Goal: Check status: Check status

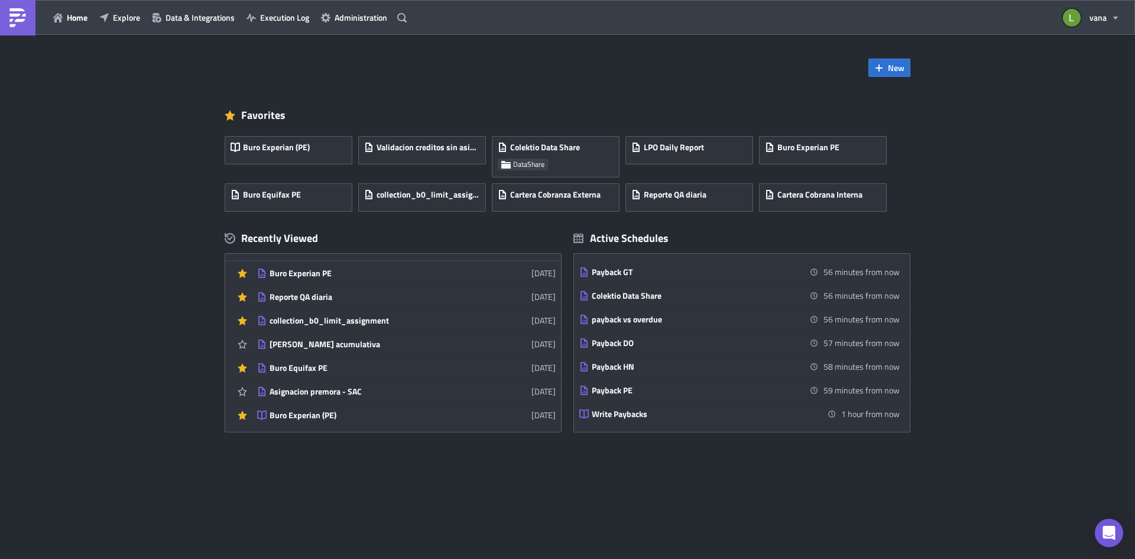
scroll to position [118, 0]
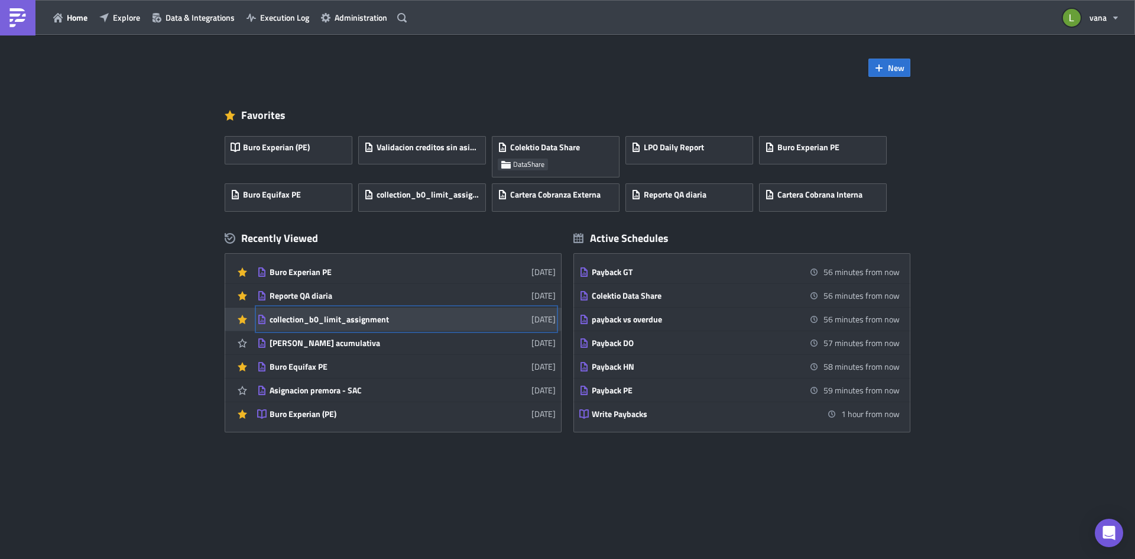
click at [346, 320] on div "collection_b0_limit_assignment" at bounding box center [373, 319] width 207 height 11
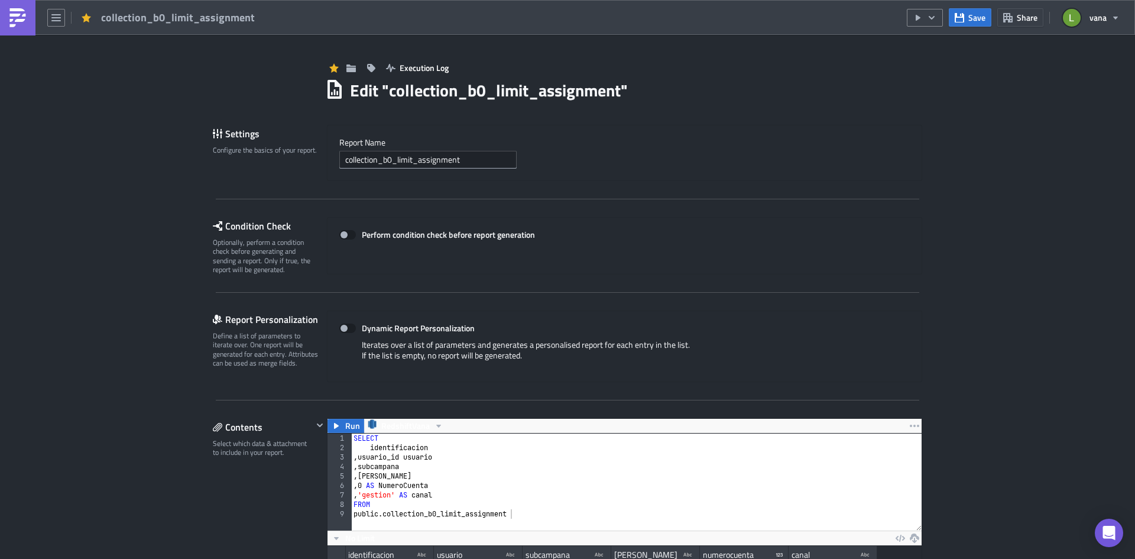
click at [24, 12] on img at bounding box center [17, 17] width 19 height 19
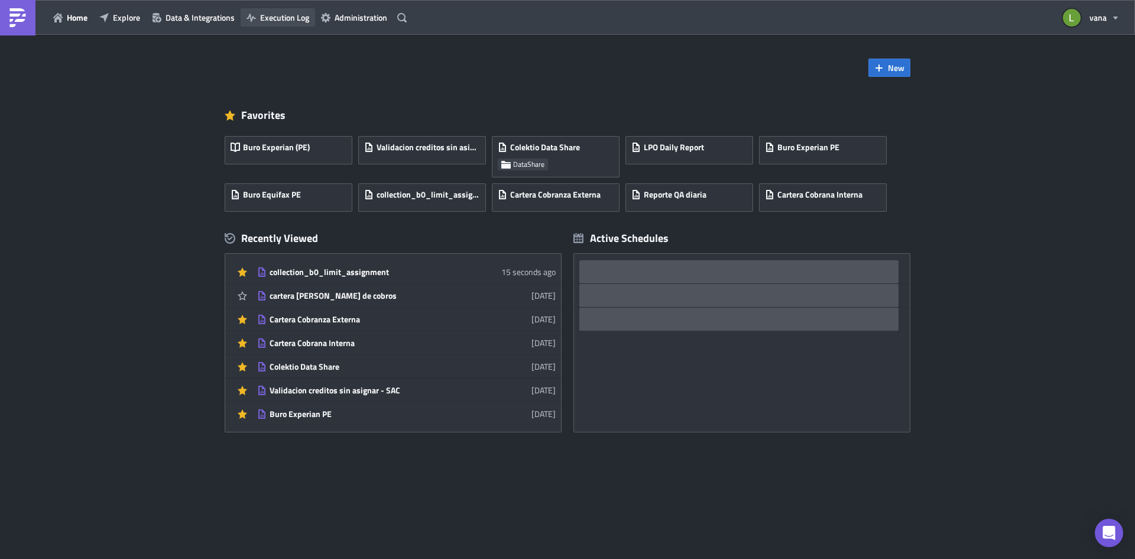
click at [270, 13] on span "Execution Log" at bounding box center [284, 17] width 49 height 12
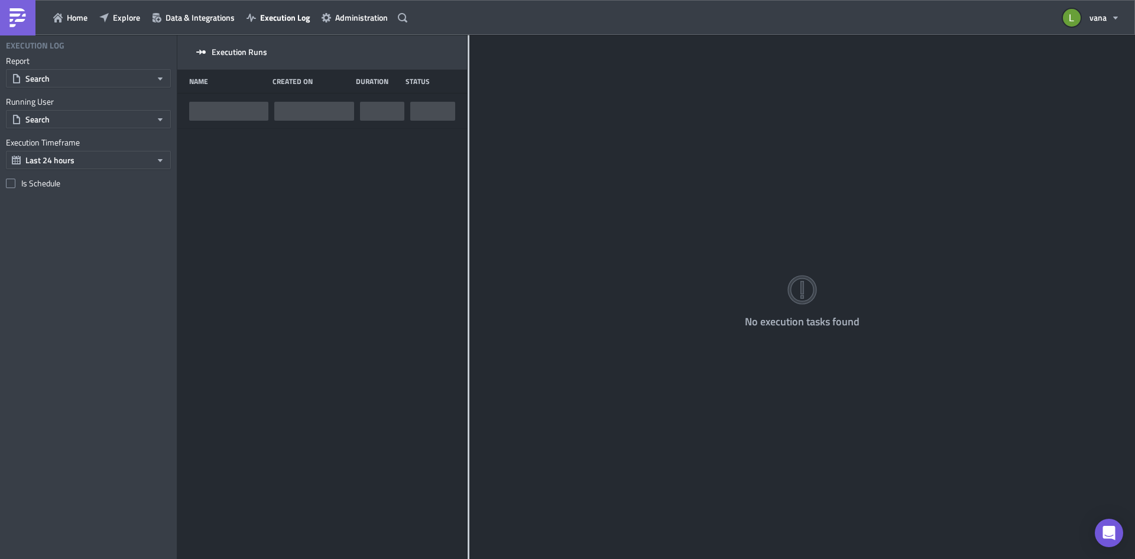
drag, startPoint x: 369, startPoint y: 262, endPoint x: 468, endPoint y: 263, distance: 98.1
click at [468, 263] on div at bounding box center [469, 297] width 2 height 525
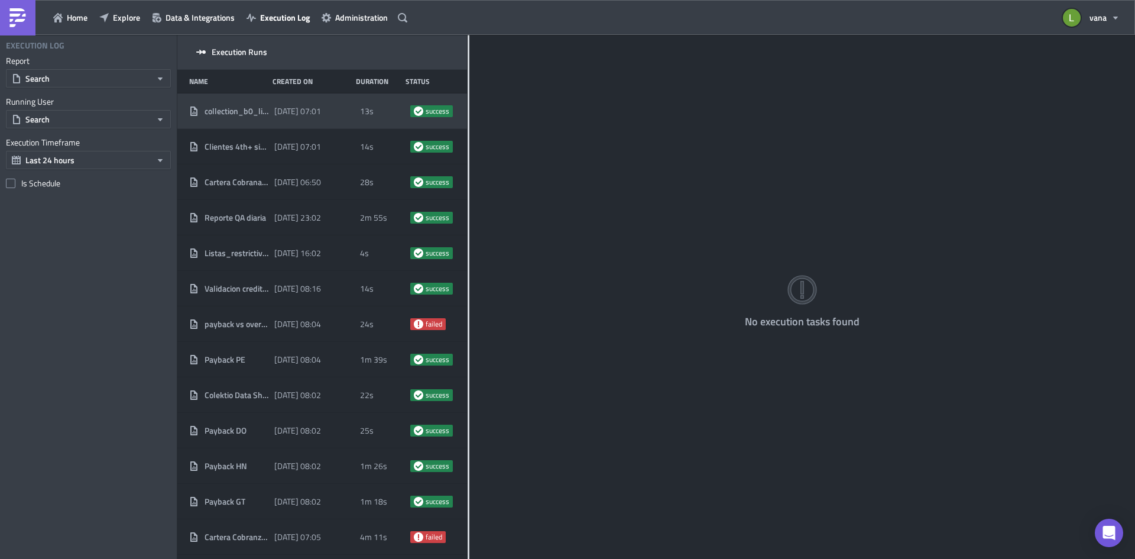
click at [264, 111] on span "collection_b0_limit_assignment" at bounding box center [237, 111] width 64 height 11
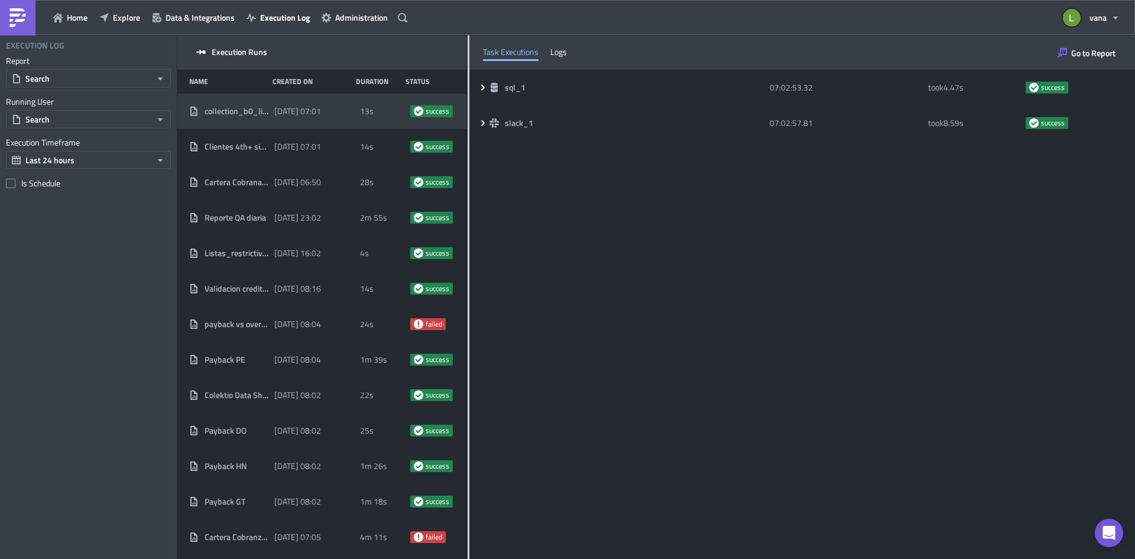
click at [16, 15] on img at bounding box center [17, 17] width 19 height 19
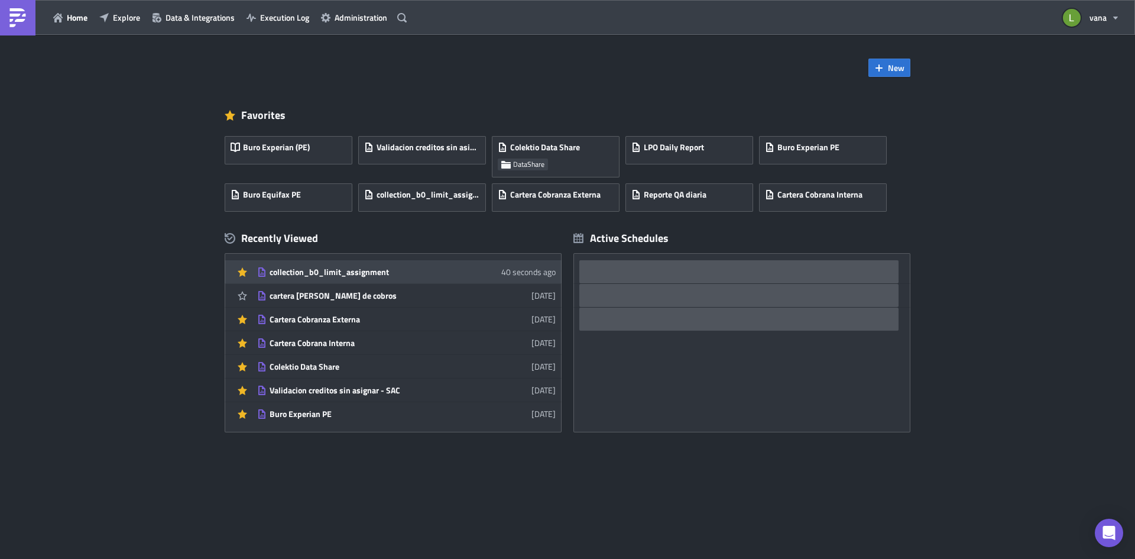
click at [344, 278] on link "collection_b0_limit_assignment 40 seconds ago" at bounding box center [406, 271] width 299 height 23
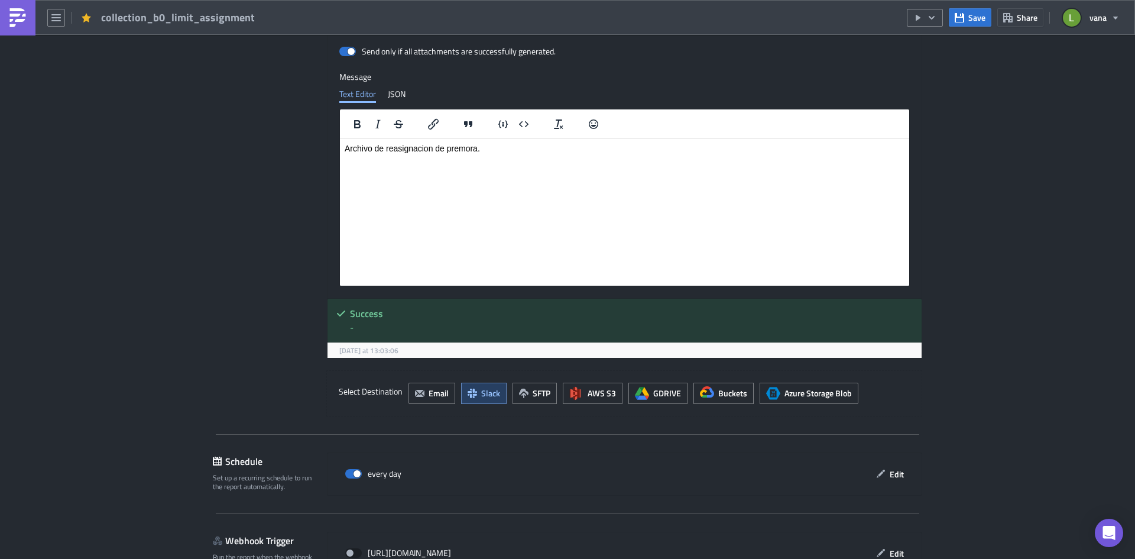
scroll to position [1029, 0]
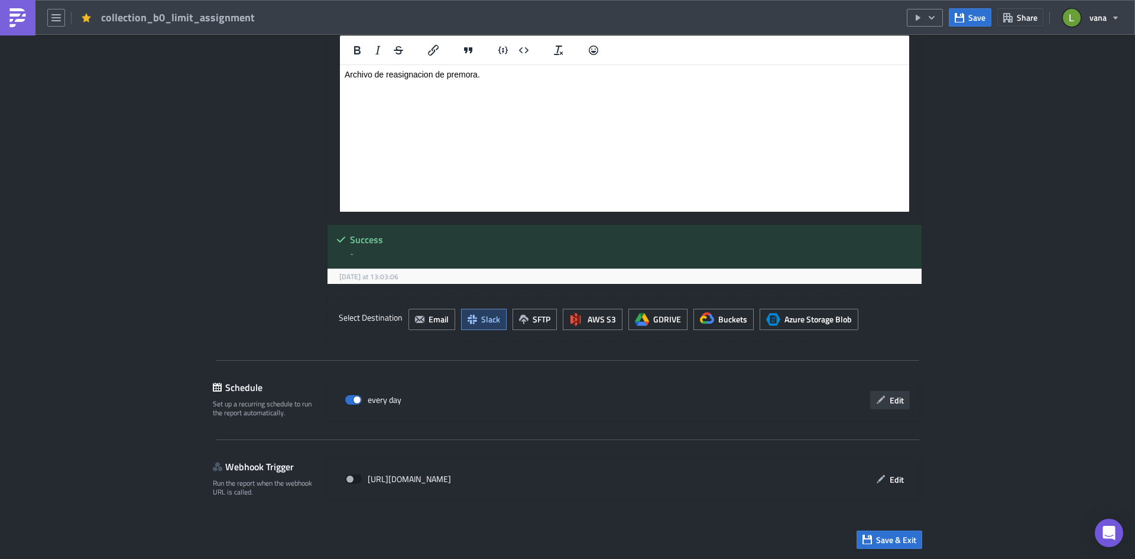
click at [893, 400] on span "Edit" at bounding box center [897, 400] width 14 height 12
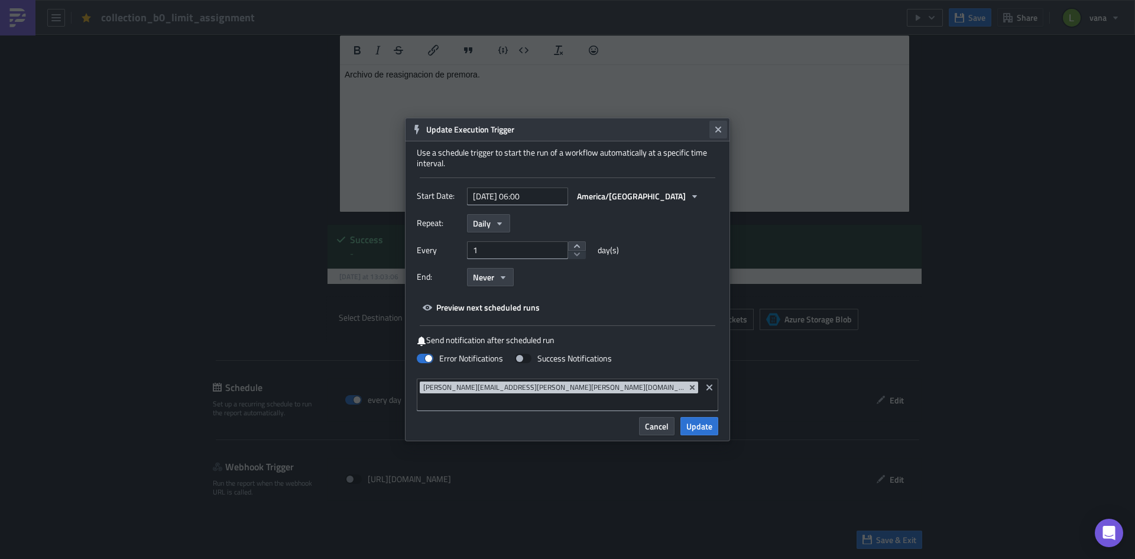
click at [715, 134] on icon "Close" at bounding box center [717, 129] width 9 height 9
